Goal: Task Accomplishment & Management: Use online tool/utility

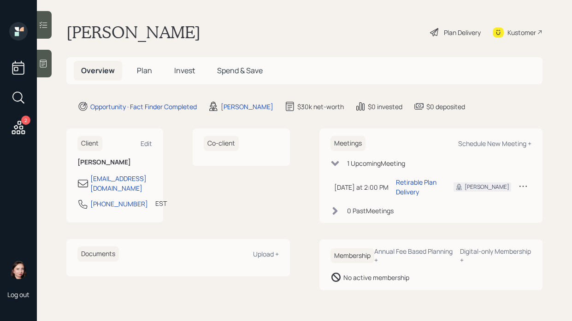
click at [526, 180] on td at bounding box center [522, 187] width 17 height 27
click at [520, 187] on icon at bounding box center [522, 185] width 9 height 9
click at [462, 214] on div "Cancel" at bounding box center [494, 212] width 66 height 9
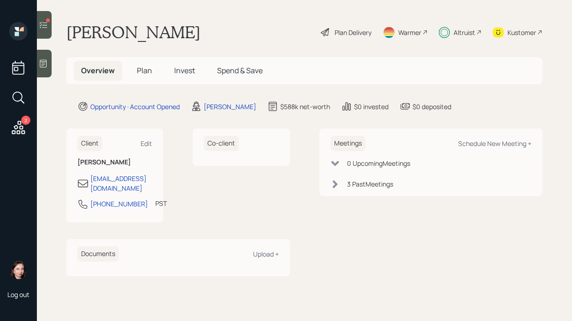
click at [361, 29] on div "Plan Delivery" at bounding box center [352, 33] width 37 height 10
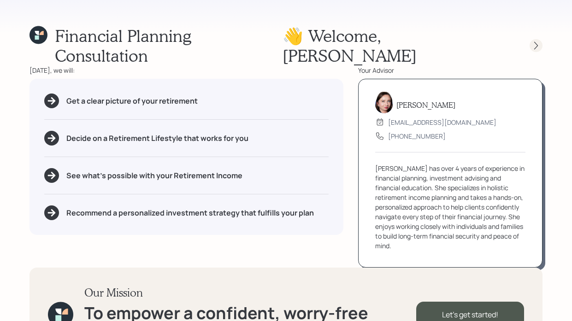
click at [540, 41] on icon at bounding box center [535, 45] width 9 height 9
